Goal: Transaction & Acquisition: Download file/media

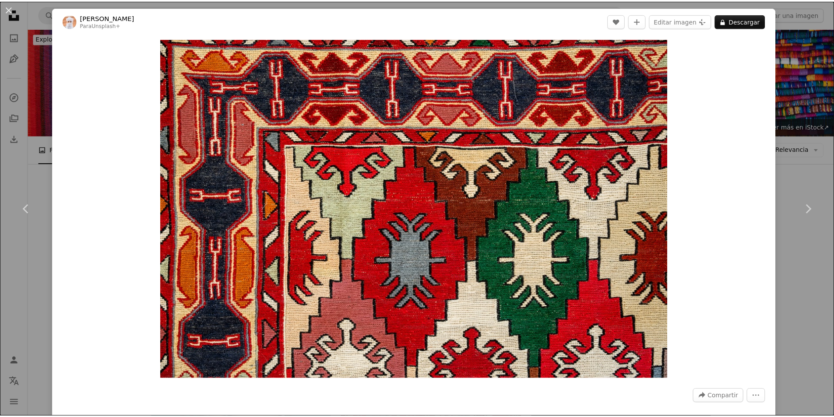
scroll to position [6858, 0]
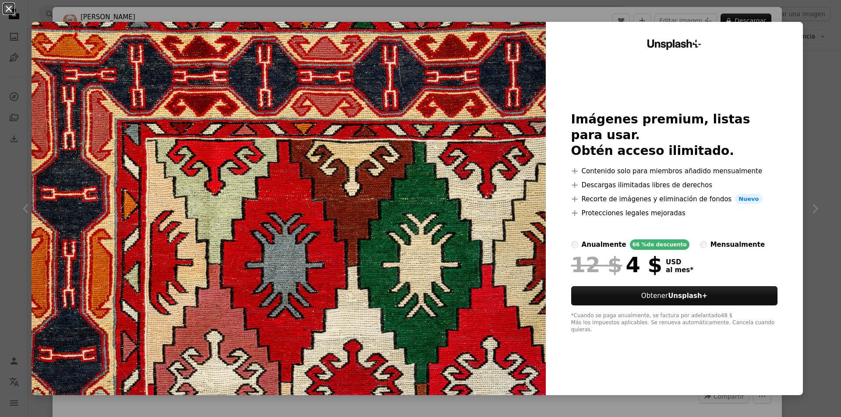
click at [7, 9] on button "An X shape" at bounding box center [9, 9] width 11 height 11
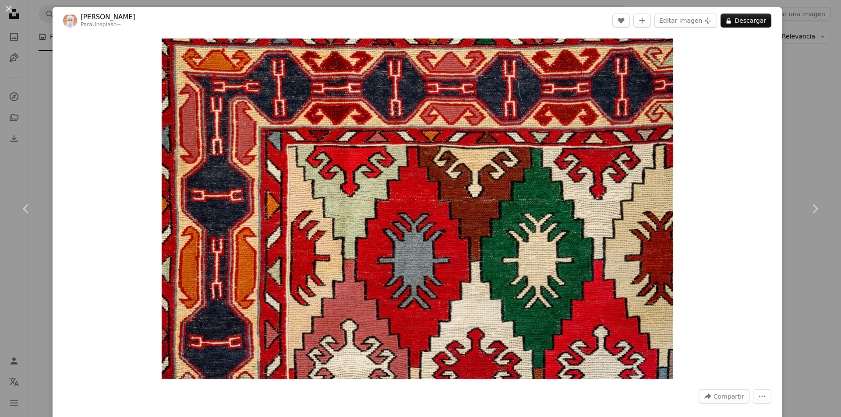
click at [7, 9] on button "An X shape" at bounding box center [9, 9] width 11 height 11
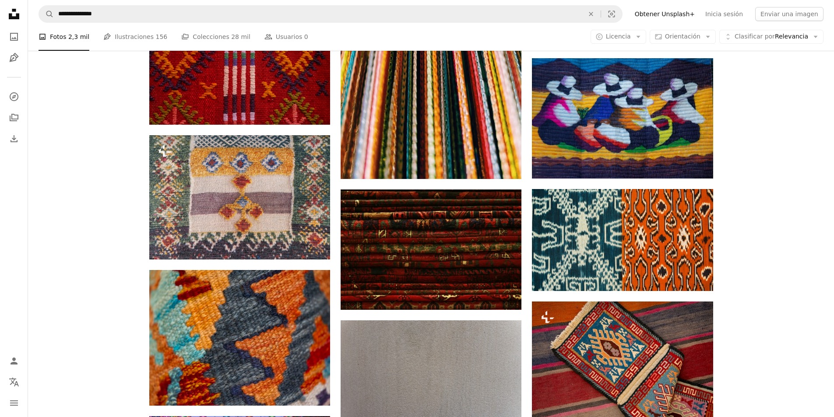
scroll to position [2189, 0]
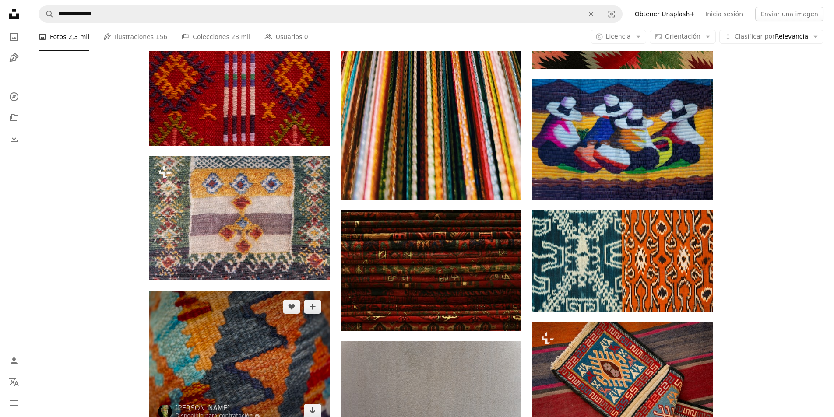
click at [245, 319] on img at bounding box center [239, 359] width 181 height 136
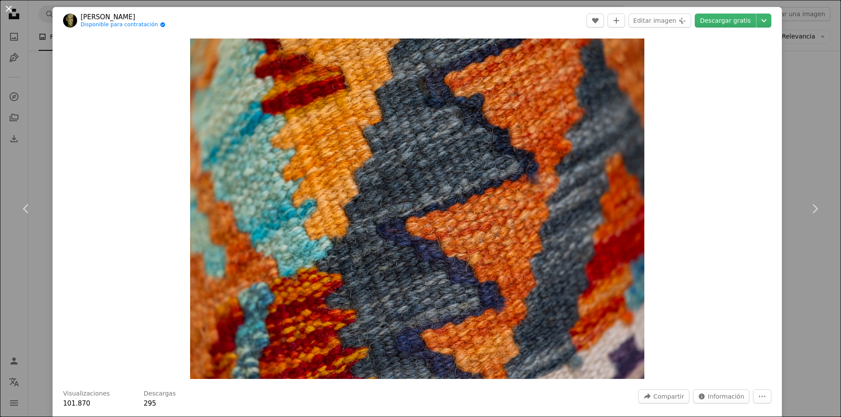
click at [11, 6] on button "An X shape" at bounding box center [9, 9] width 11 height 11
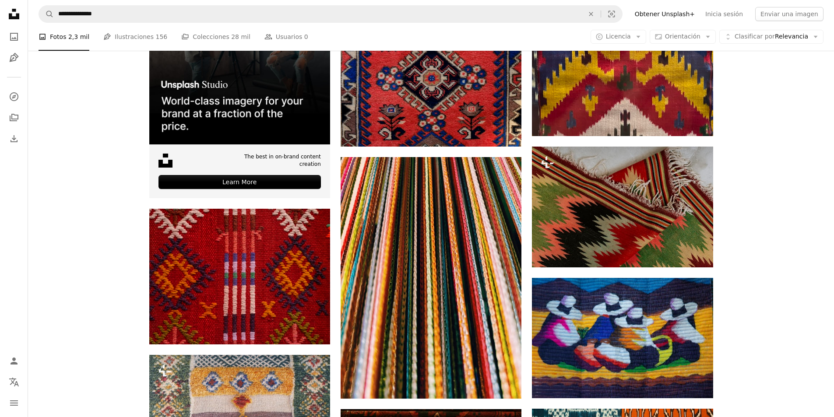
scroll to position [1970, 0]
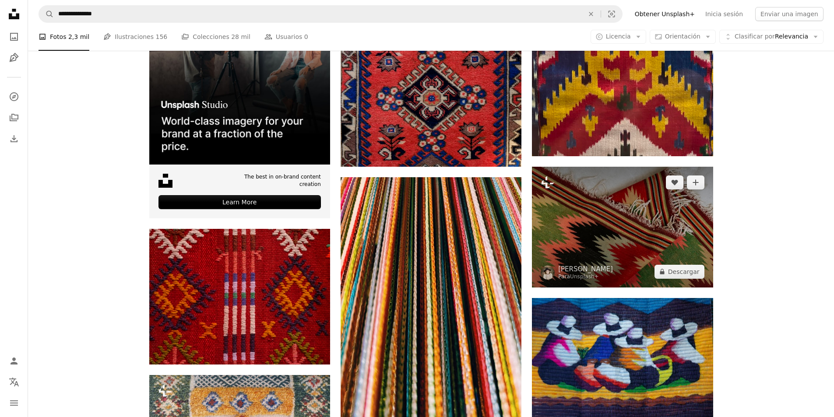
click at [621, 222] on img at bounding box center [622, 227] width 181 height 121
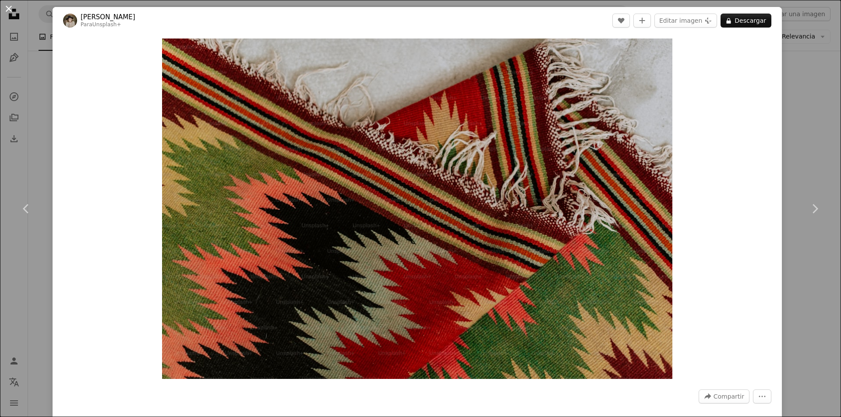
click at [12, 8] on button "An X shape" at bounding box center [9, 9] width 11 height 11
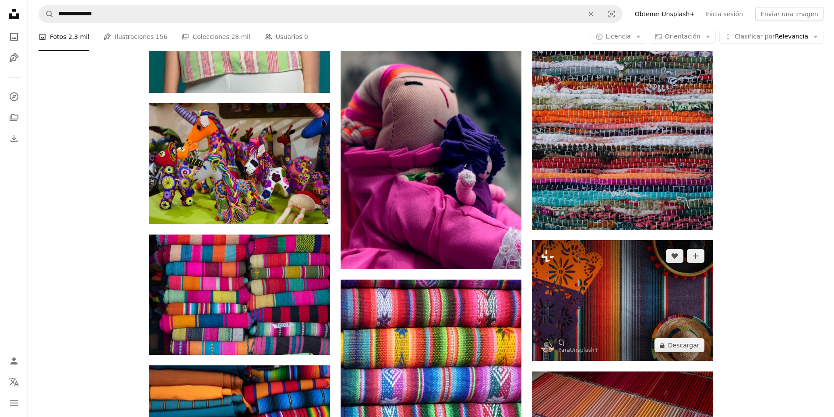
scroll to position [949, 0]
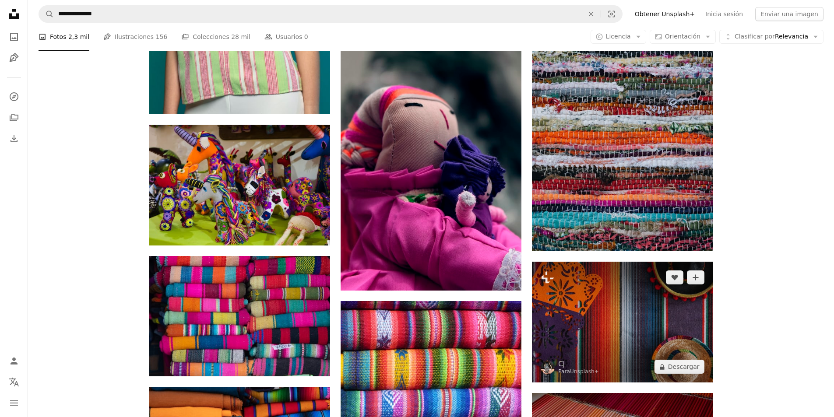
click at [623, 315] on img at bounding box center [622, 322] width 181 height 121
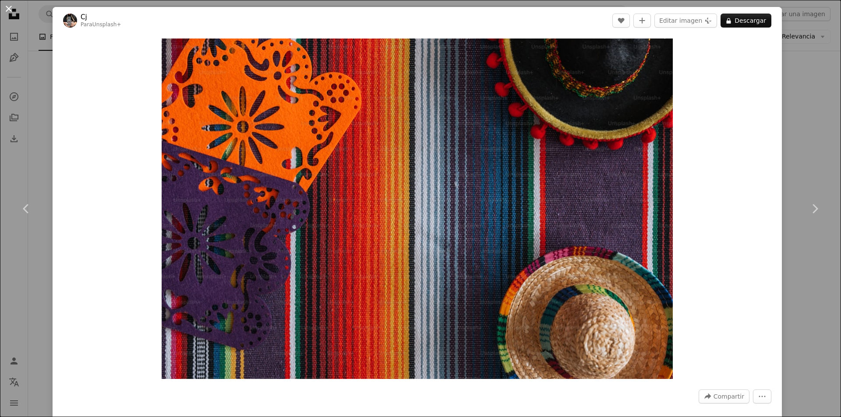
click at [4, 5] on button "An X shape" at bounding box center [9, 9] width 11 height 11
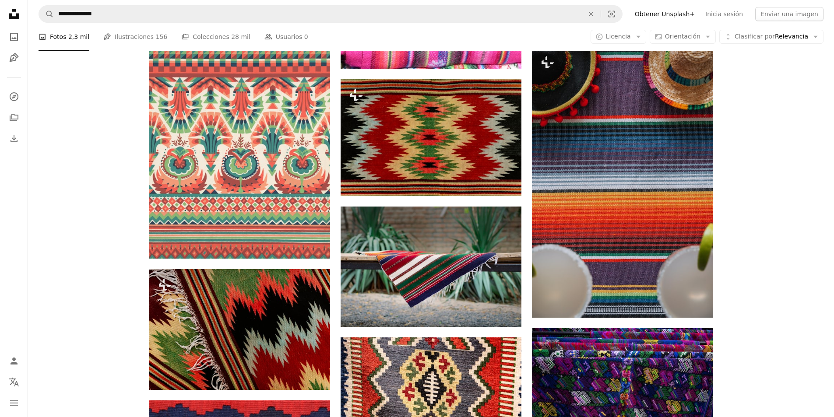
scroll to position [1459, 0]
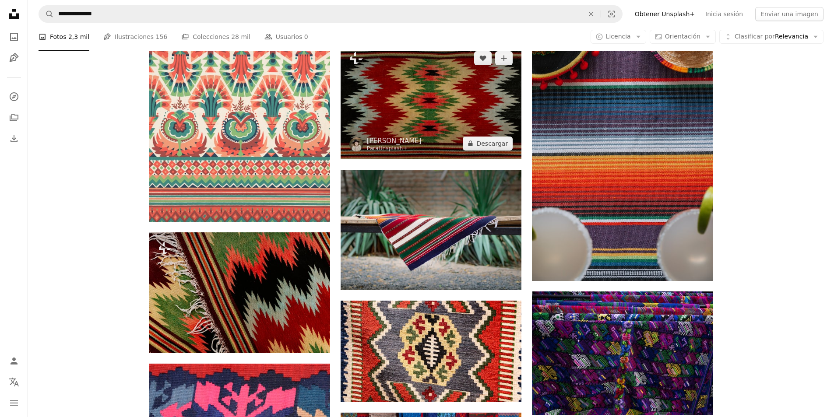
click at [412, 117] on img at bounding box center [431, 100] width 181 height 116
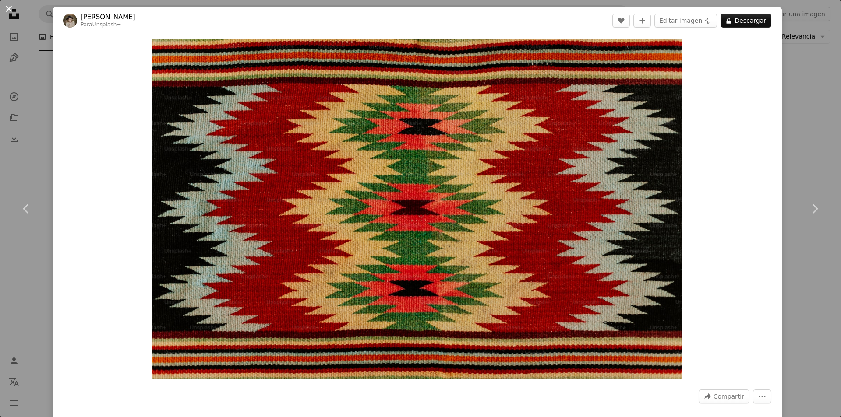
click at [10, 5] on button "An X shape" at bounding box center [9, 9] width 11 height 11
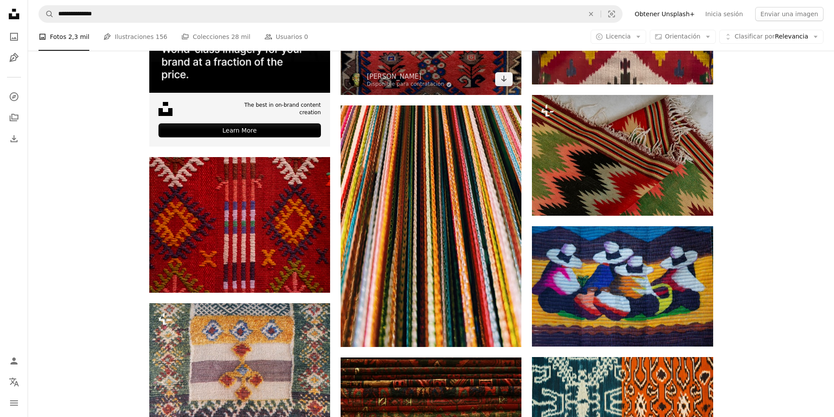
scroll to position [2043, 0]
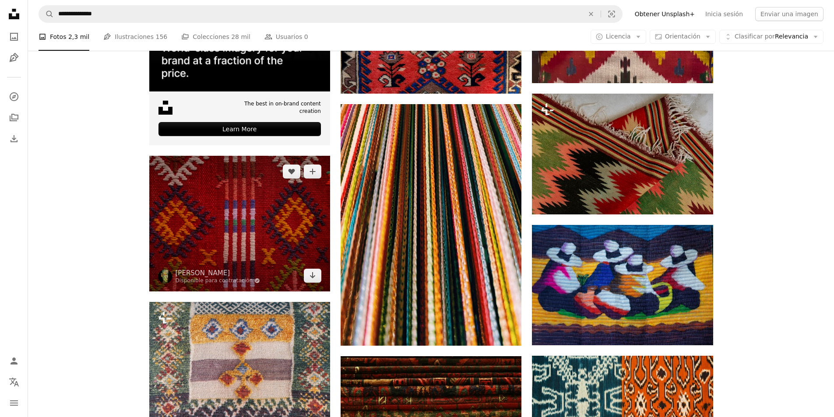
click at [329, 213] on img at bounding box center [239, 224] width 181 height 136
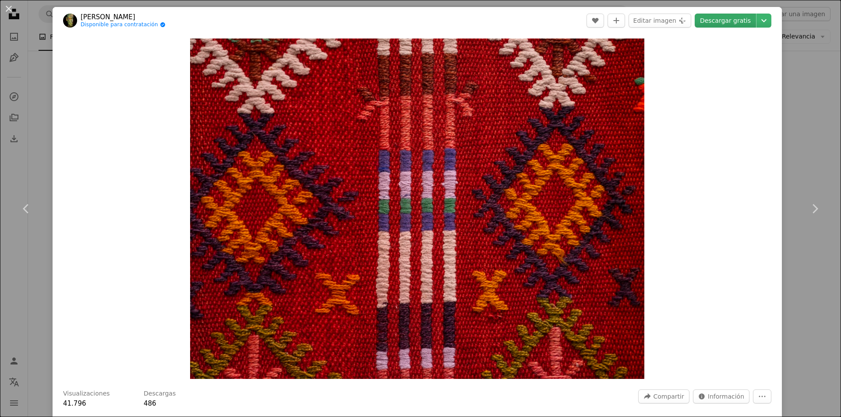
click at [719, 22] on link "Descargar gratis" at bounding box center [724, 21] width 61 height 14
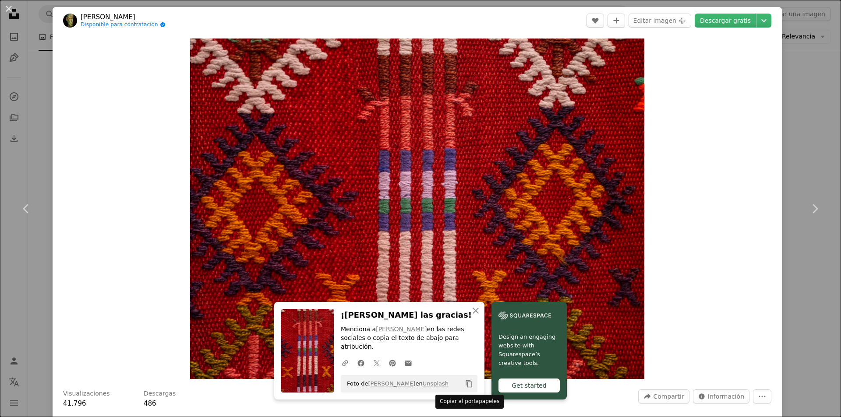
click at [465, 383] on icon "Copy content" at bounding box center [469, 384] width 8 height 8
click at [730, 15] on link "Descargar gratis" at bounding box center [724, 21] width 61 height 14
click at [9, 12] on button "An X shape" at bounding box center [9, 9] width 11 height 11
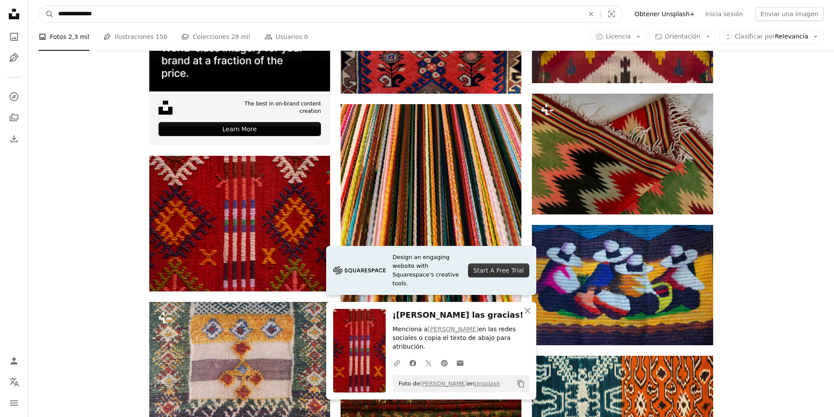
click at [156, 13] on input "**********" at bounding box center [318, 14] width 528 height 17
type input "*"
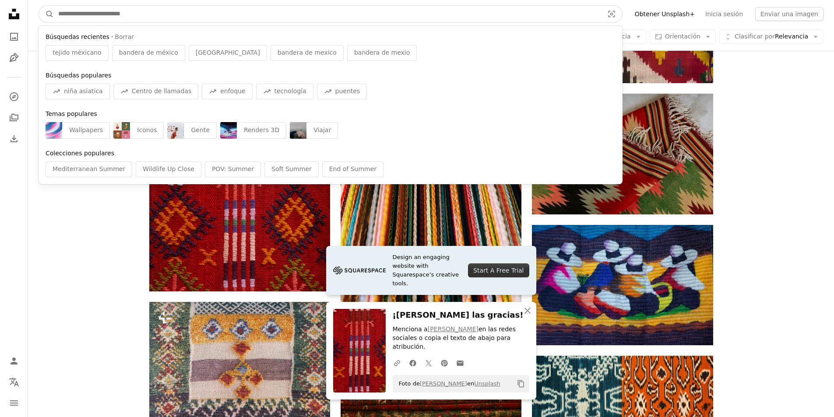
click at [281, 13] on input "Encuentra imágenes en todo el sitio" at bounding box center [327, 14] width 547 height 17
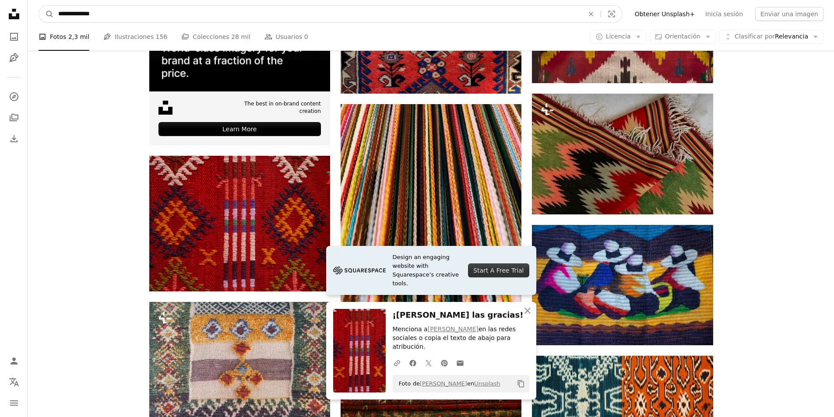
type input "**********"
click button "A magnifying glass" at bounding box center [46, 14] width 15 height 17
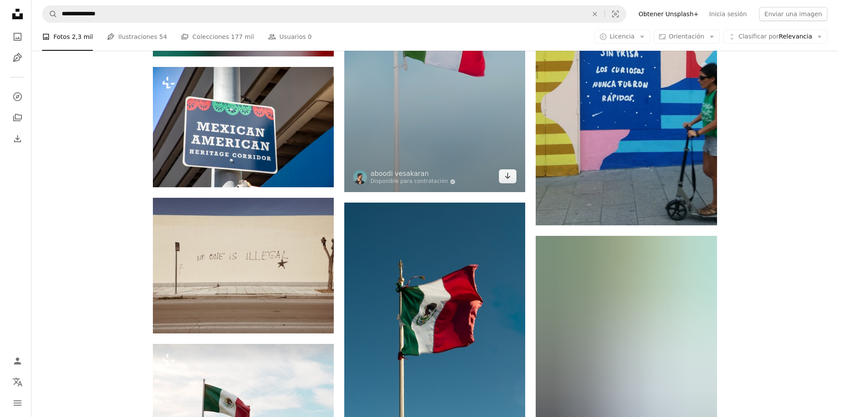
scroll to position [917, 0]
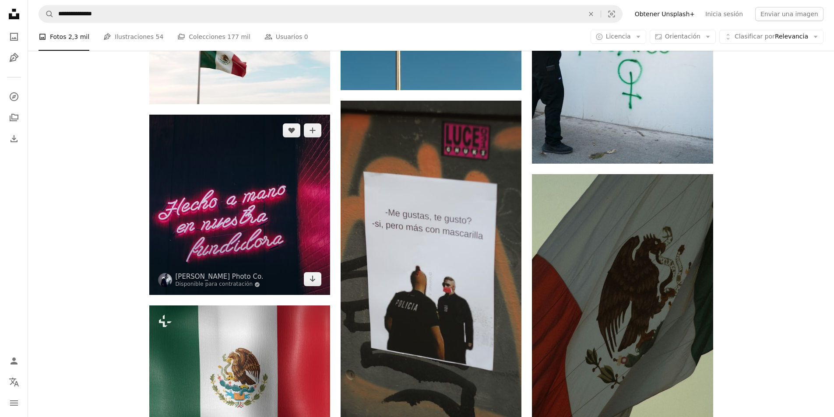
click at [310, 227] on img at bounding box center [239, 205] width 181 height 181
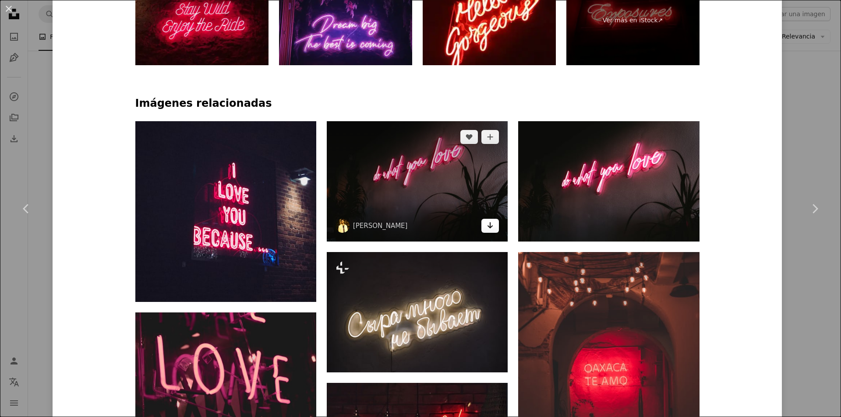
scroll to position [584, 0]
